Goal: Task Accomplishment & Management: Manage account settings

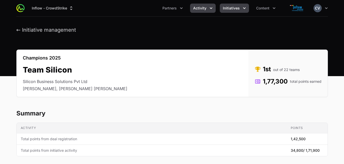
click at [209, 8] on icon "Activity menu" at bounding box center [210, 8] width 5 height 5
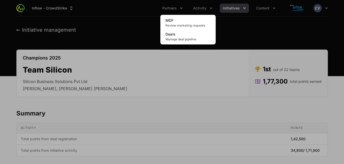
click at [243, 9] on div "Activity menu" at bounding box center [172, 82] width 344 height 164
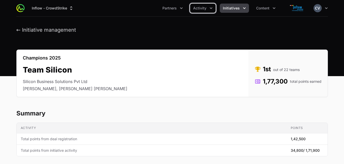
click at [243, 8] on icon "Initiatives menu" at bounding box center [244, 8] width 5 height 5
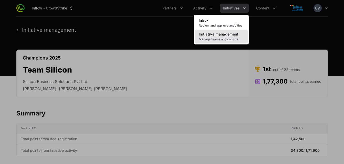
click at [221, 38] on span "Manage teams and cohorts" at bounding box center [221, 39] width 45 height 4
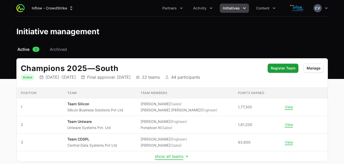
click at [186, 157] on icon "Initiative details" at bounding box center [187, 157] width 3 height 2
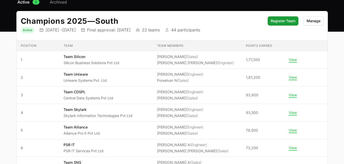
scroll to position [51, 0]
